Goal: Task Accomplishment & Management: Complete application form

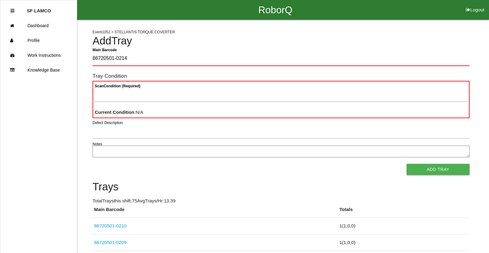
type Barcode "86720501-0214"
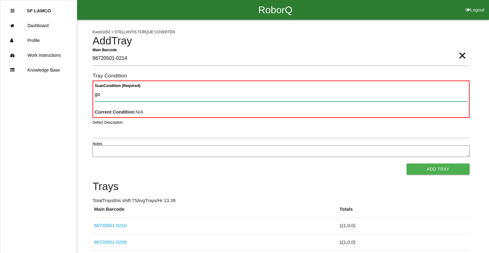
type Condition "goo"
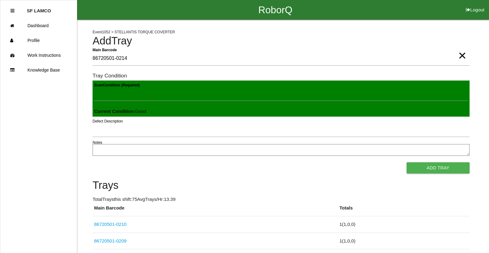
click at [407, 162] on button "Add Tray" at bounding box center [438, 167] width 63 height 11
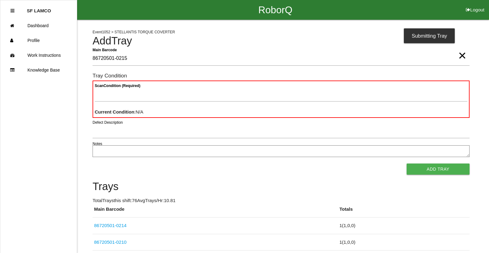
type Barcode "86720501-0215"
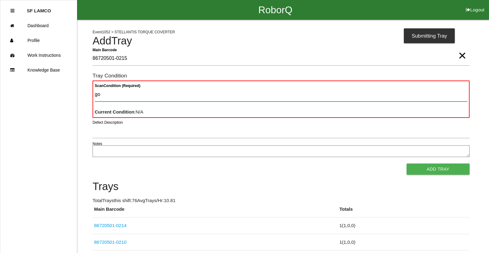
type Condition "goo"
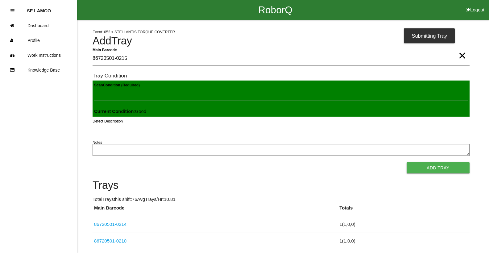
click button "Add Tray" at bounding box center [438, 167] width 63 height 11
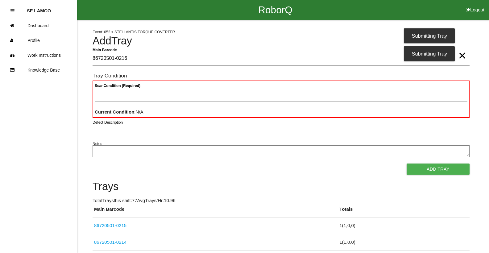
type Barcode "86720501-0216"
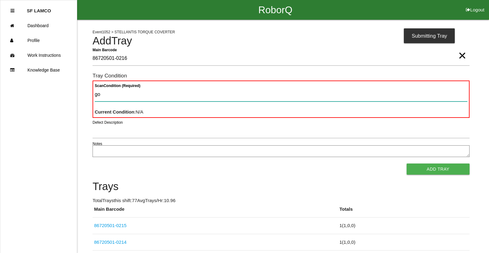
type Condition "goo"
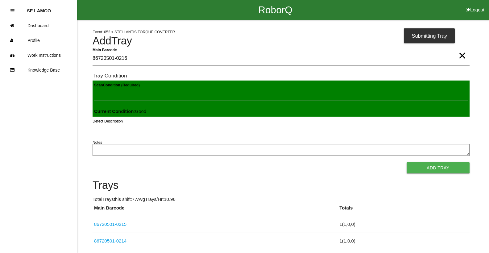
click at [407, 162] on button "Add Tray" at bounding box center [438, 167] width 63 height 11
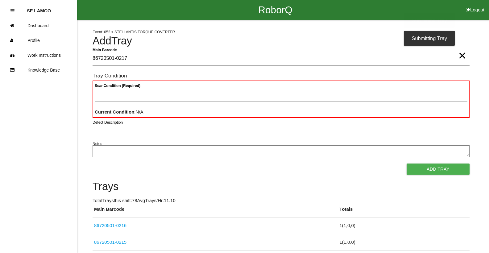
type Barcode "86720501-0217"
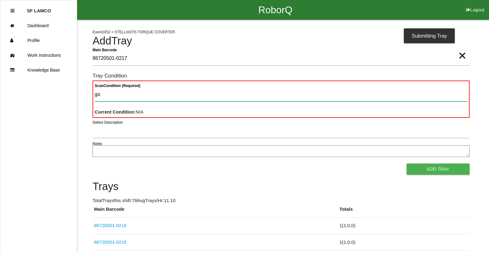
type Condition "goo"
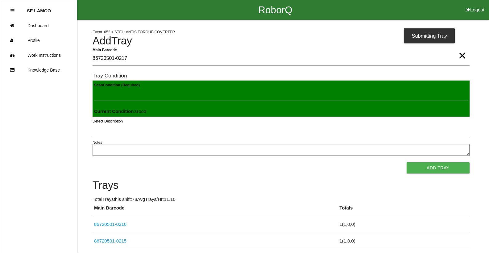
click at [407, 162] on button "Add Tray" at bounding box center [438, 167] width 63 height 11
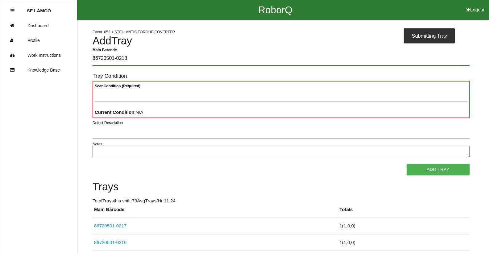
type Barcode "86720501-0218"
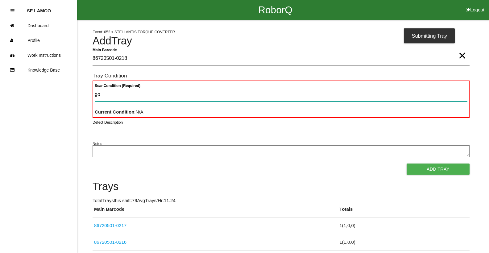
type Condition "goo"
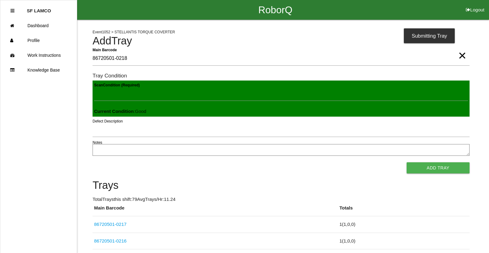
click at [407, 162] on button "Add Tray" at bounding box center [438, 167] width 63 height 11
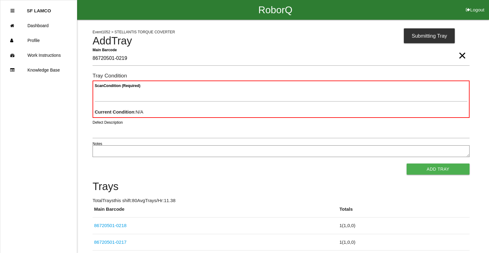
type Barcode "86720501-0219"
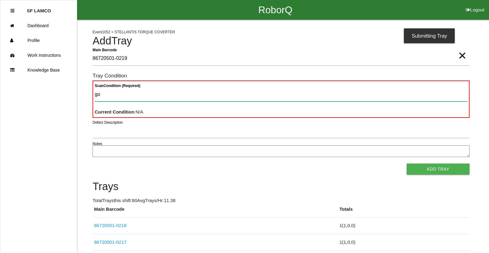
type Condition "goo"
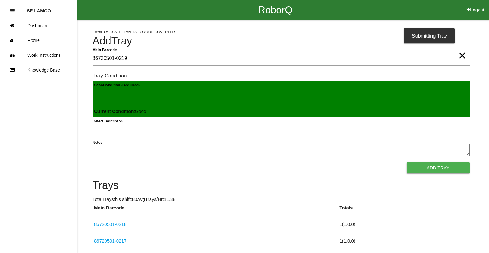
click at [407, 162] on button "Add Tray" at bounding box center [438, 167] width 63 height 11
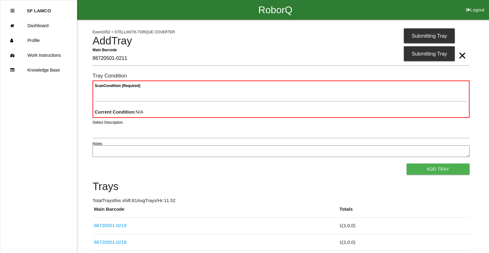
type Barcode "86720501-0211"
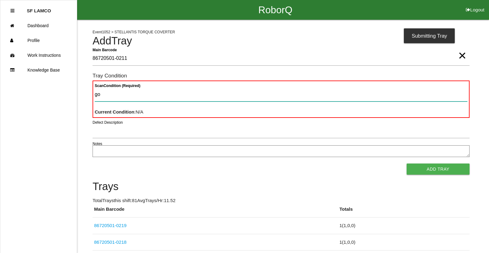
type Condition "goo"
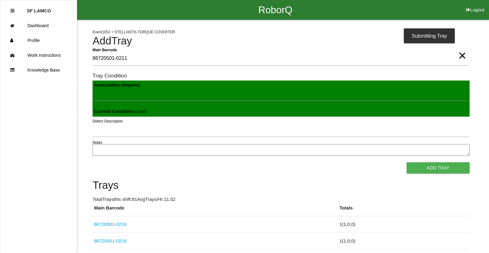
click button "Add Tray" at bounding box center [438, 167] width 63 height 11
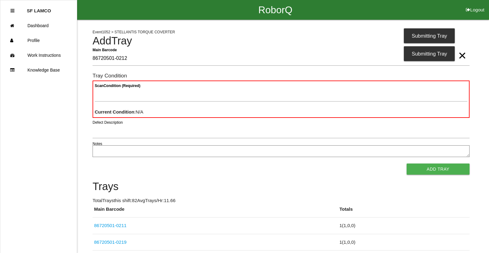
type Barcode "86720501-0212"
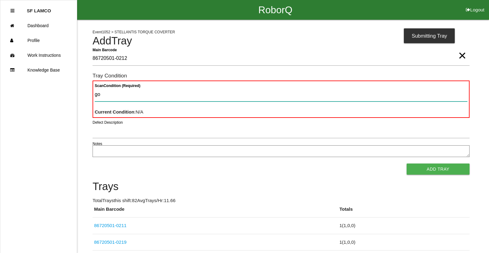
type Condition "goo"
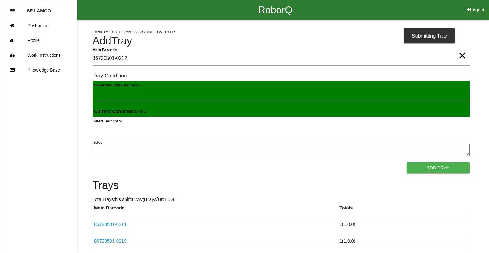
click at [407, 162] on button "Add Tray" at bounding box center [438, 167] width 63 height 11
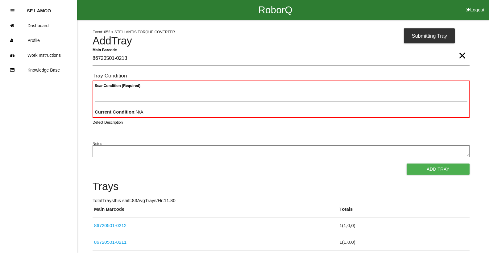
type Barcode "86720501-0213"
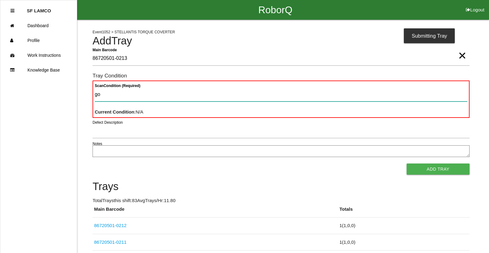
type Condition "goo"
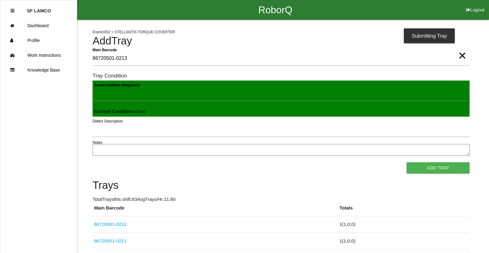
click at [407, 162] on button "Add Tray" at bounding box center [438, 167] width 63 height 11
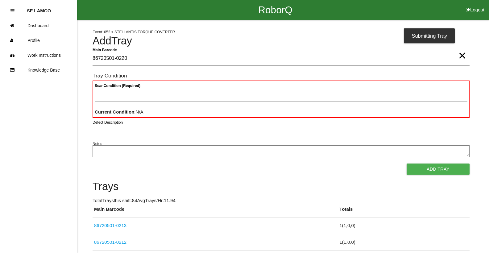
type Barcode "86720501-0220"
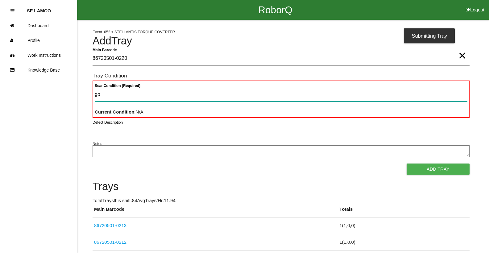
type Condition "goo"
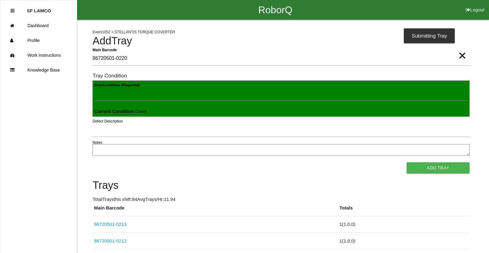
click at [407, 162] on button "Add Tray" at bounding box center [438, 167] width 63 height 11
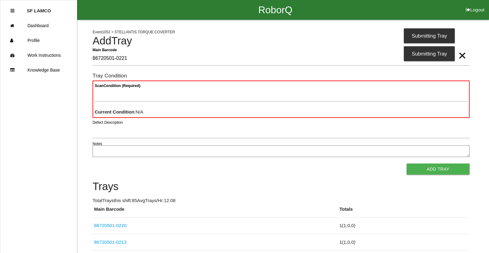
type Barcode "86720501-0221"
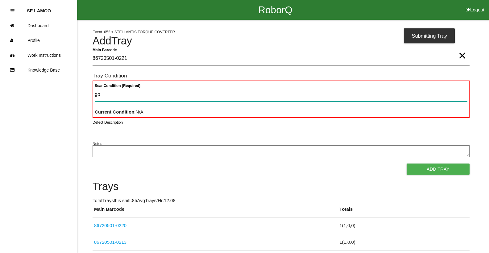
type Condition "goo"
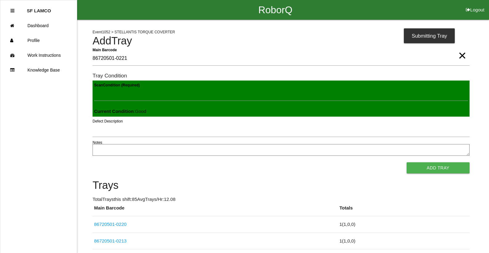
click button "Add Tray" at bounding box center [438, 167] width 63 height 11
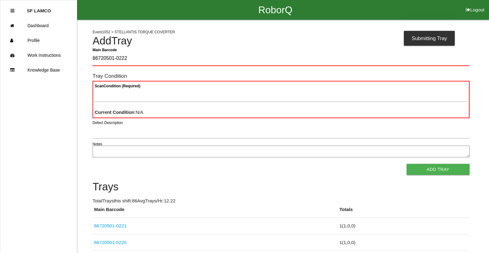
type Barcode "86720501-0222"
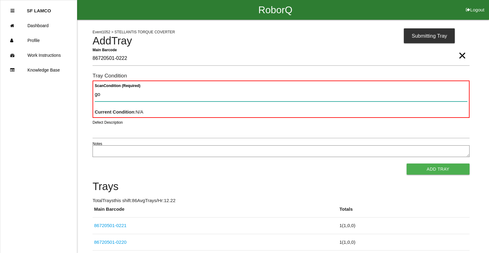
type Condition "goo"
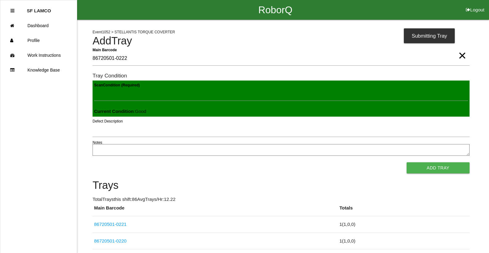
click button "Add Tray" at bounding box center [438, 167] width 63 height 11
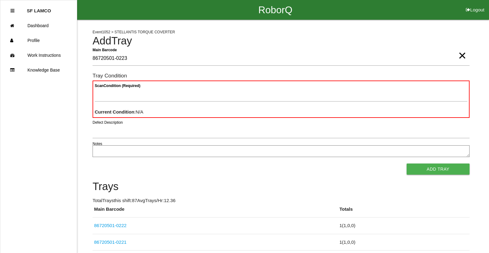
type Barcode "86720501-0223"
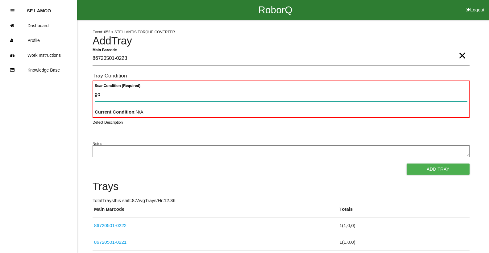
type Condition "goo"
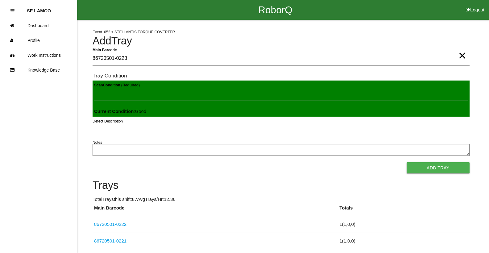
click at [407, 162] on button "Add Tray" at bounding box center [438, 167] width 63 height 11
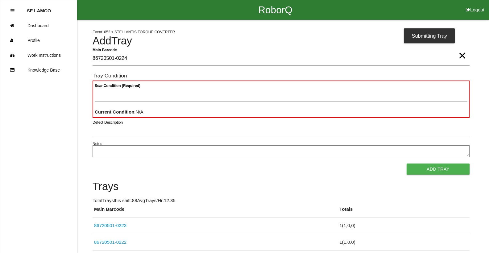
type Barcode "86720501-0224"
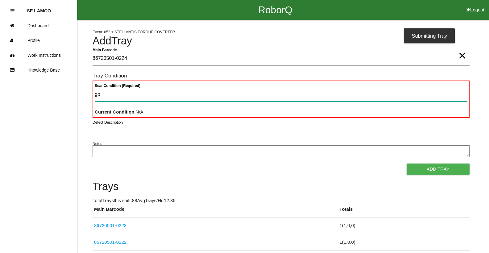
type Condition "goo"
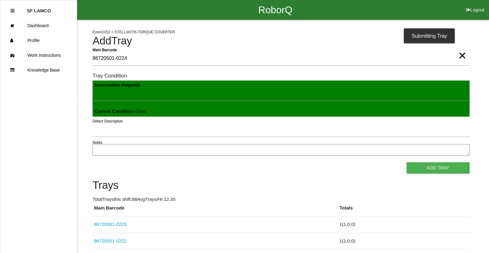
click at [407, 162] on button "Add Tray" at bounding box center [438, 167] width 63 height 11
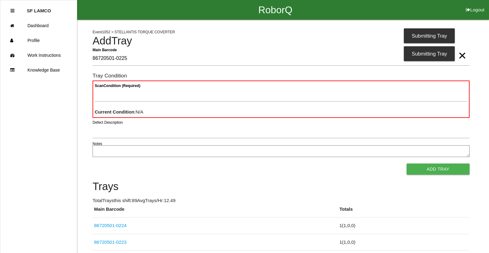
type Barcode "86720501-0225"
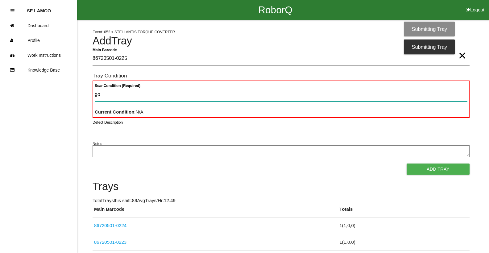
type Condition "goo"
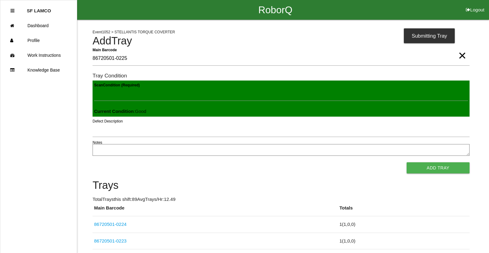
click at [407, 162] on button "Add Tray" at bounding box center [438, 167] width 63 height 11
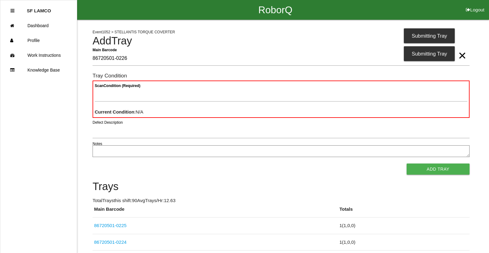
type Barcode "86720501-0226"
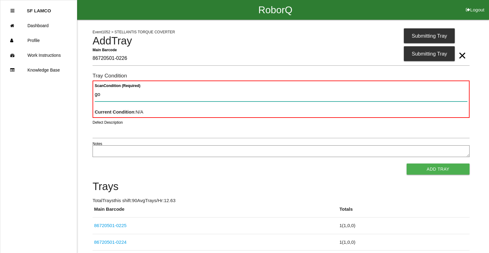
type Condition "goo"
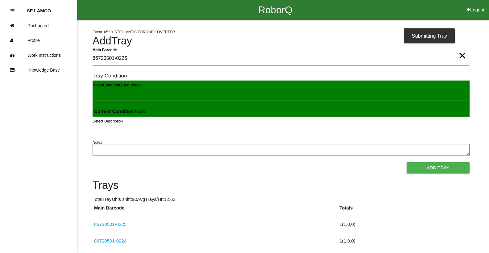
click button "Add Tray" at bounding box center [438, 167] width 63 height 11
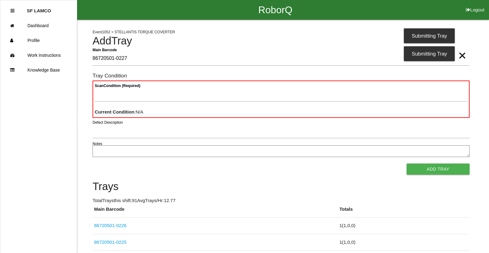
type Barcode "86720501-0227"
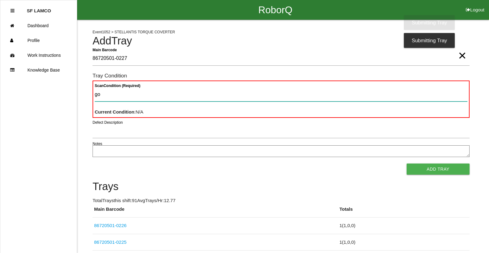
type Condition "goo"
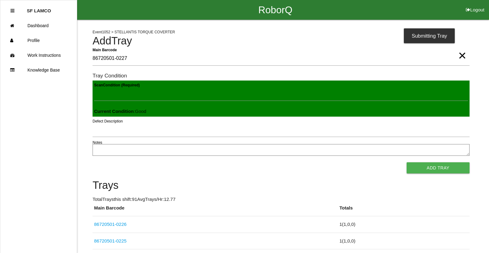
click at [407, 162] on button "Add Tray" at bounding box center [438, 167] width 63 height 11
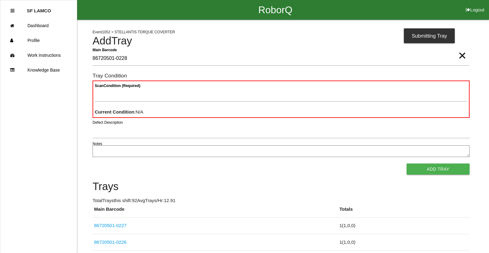
type Barcode "86720501-0228"
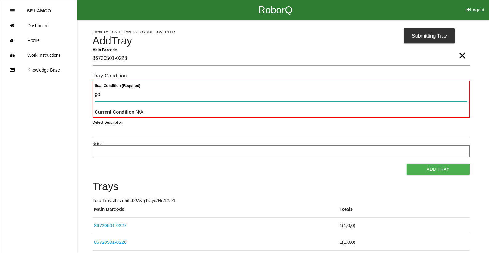
type Condition "goo"
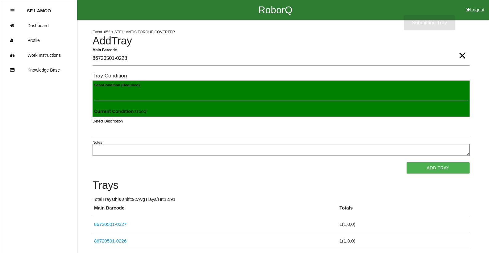
click at [407, 162] on button "Add Tray" at bounding box center [438, 167] width 63 height 11
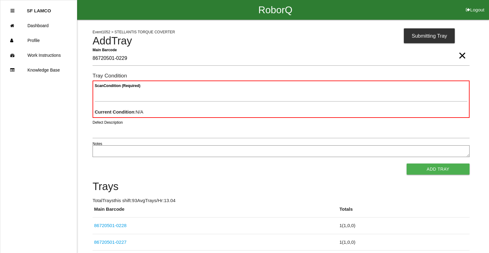
type Barcode "86720501-0229"
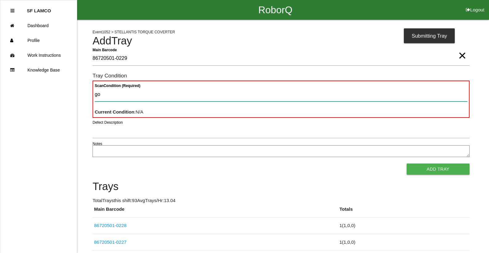
type Condition "goo"
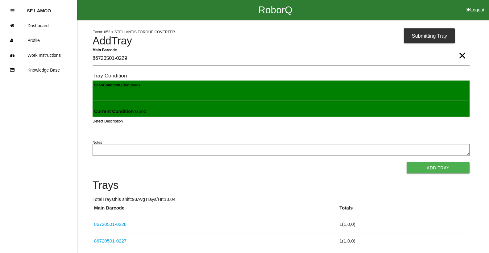
click button "Add Tray" at bounding box center [438, 167] width 63 height 11
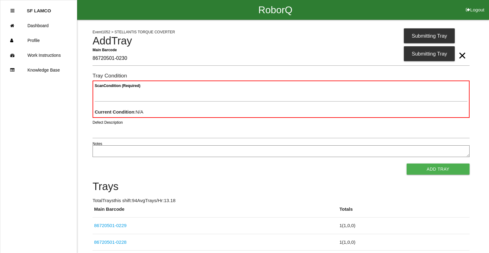
type Barcode "86720501-0230"
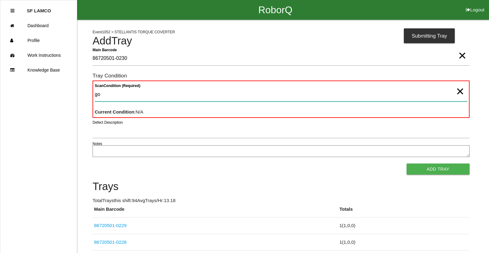
type Condition "goo"
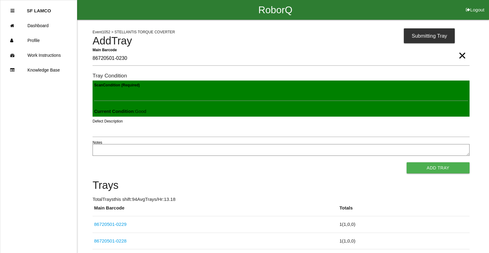
click at [407, 162] on button "Add Tray" at bounding box center [438, 167] width 63 height 11
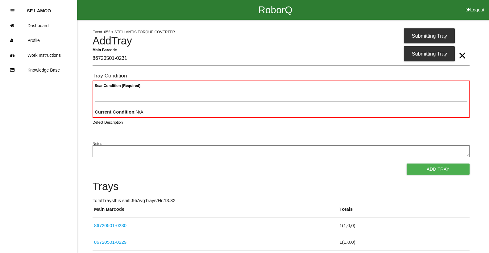
type Barcode "86720501-0231"
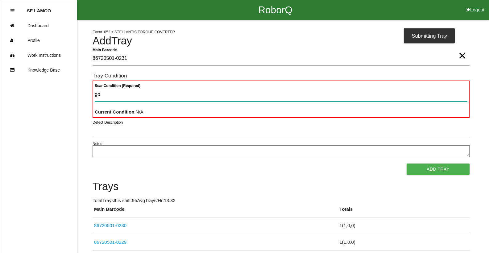
type Condition "goo"
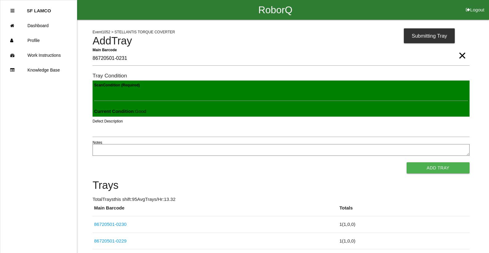
click at [407, 162] on button "Add Tray" at bounding box center [438, 167] width 63 height 11
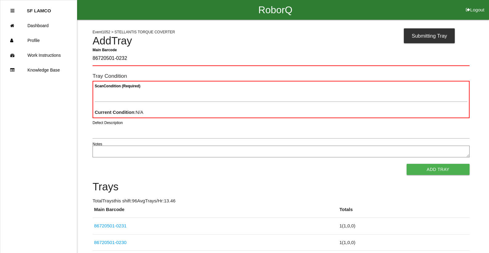
type Barcode "86720501-0232"
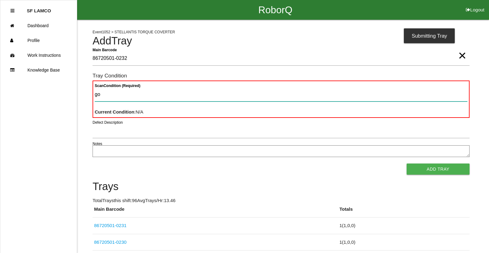
type Condition "goo"
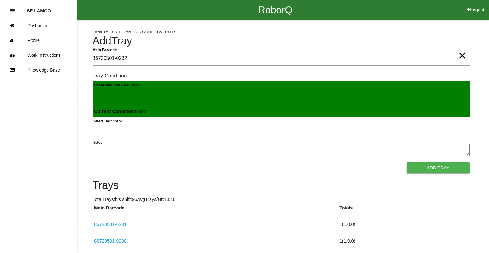
click at [407, 162] on button "Add Tray" at bounding box center [438, 167] width 63 height 11
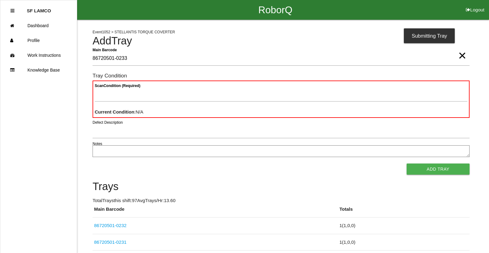
type Barcode "86720501-0233"
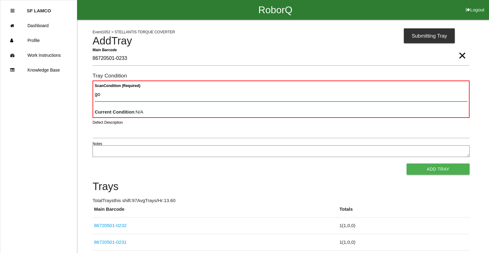
type Condition "goo"
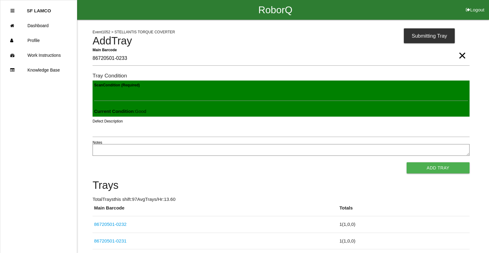
click at [407, 162] on button "Add Tray" at bounding box center [438, 167] width 63 height 11
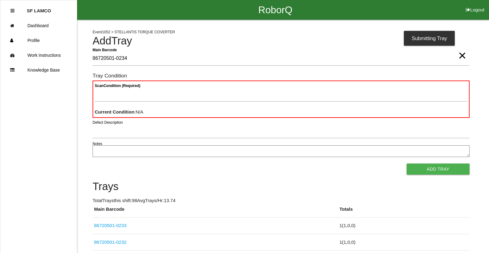
type Barcode "86720501-0234"
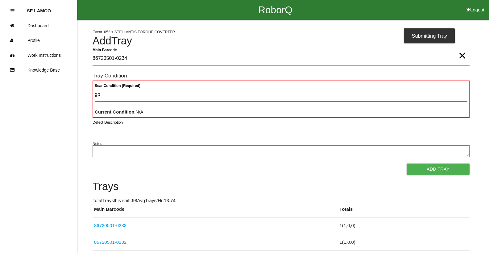
type Condition "goo"
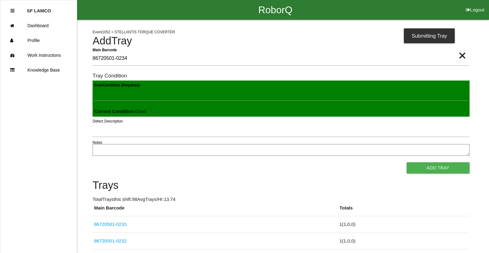
click at [407, 162] on button "Add Tray" at bounding box center [438, 167] width 63 height 11
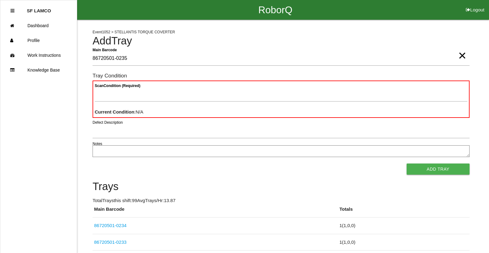
type Barcode "86720501-0235"
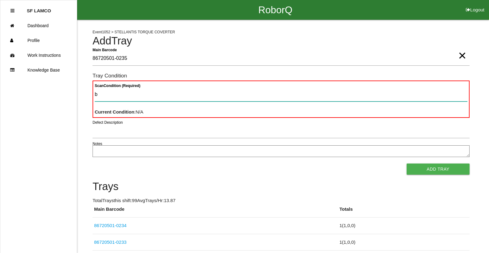
type Condition "ba"
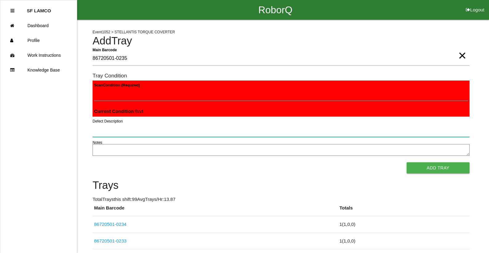
click at [407, 162] on button "Add Tray" at bounding box center [438, 167] width 63 height 11
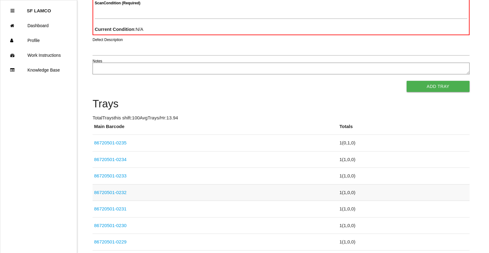
scroll to position [93, 0]
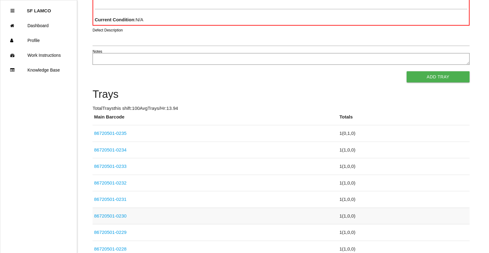
click at [120, 219] on td "86720501-0230" at bounding box center [215, 216] width 245 height 17
click at [123, 216] on link "86720501-0230" at bounding box center [110, 215] width 32 height 5
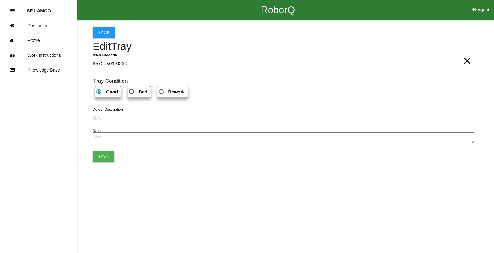
click at [141, 92] on b "Bad" at bounding box center [143, 91] width 9 height 5
click at [132, 92] on input "Bad" at bounding box center [130, 90] width 4 height 4
radio input "true"
click at [106, 158] on button "Save" at bounding box center [104, 156] width 22 height 11
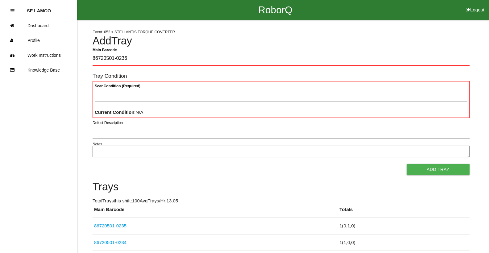
type Barcode "86720501-0236"
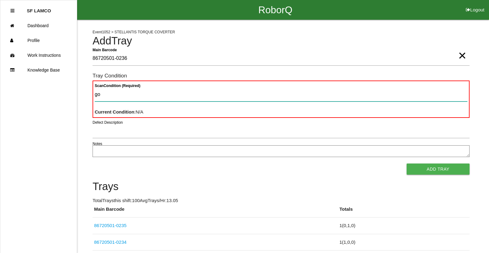
type Condition "goo"
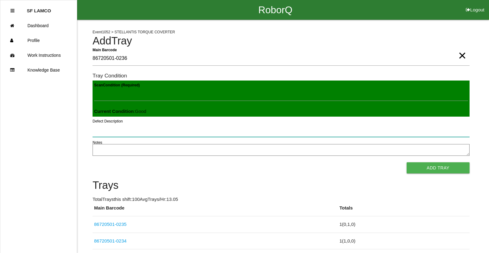
click at [407, 162] on button "Add Tray" at bounding box center [438, 167] width 63 height 11
